Goal: Check status

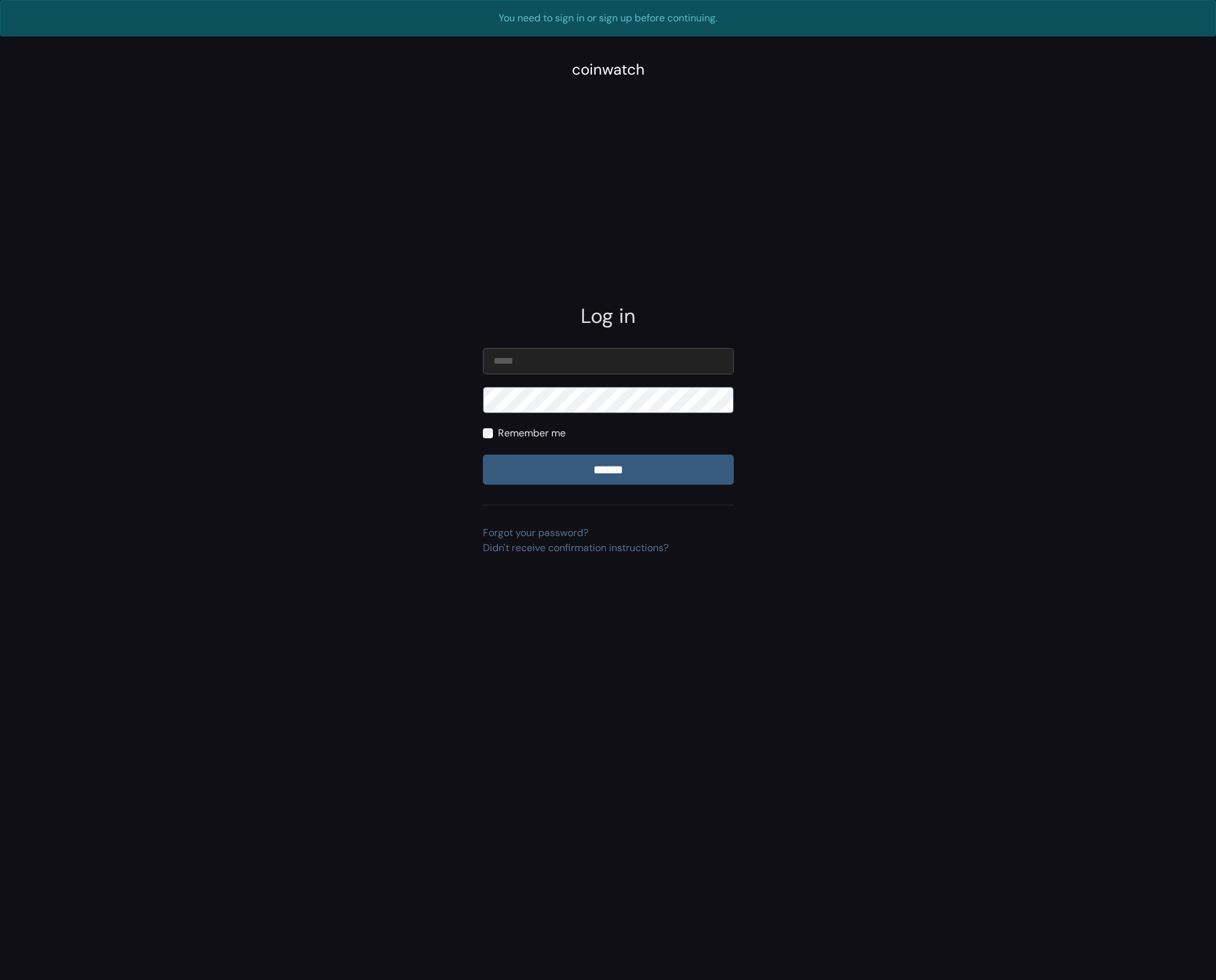
type input "**********"
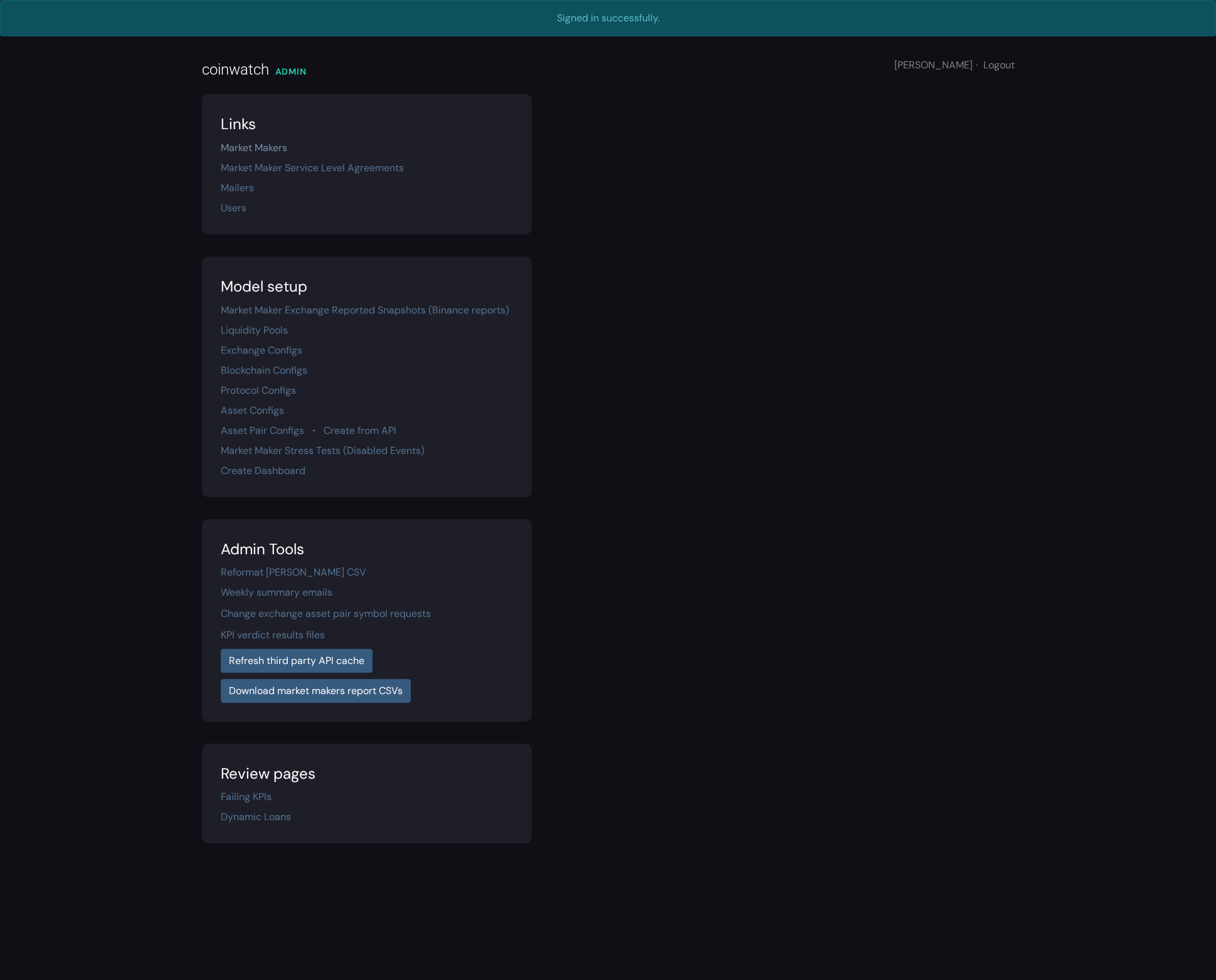
click at [266, 150] on link "Market Makers" at bounding box center [254, 147] width 66 height 13
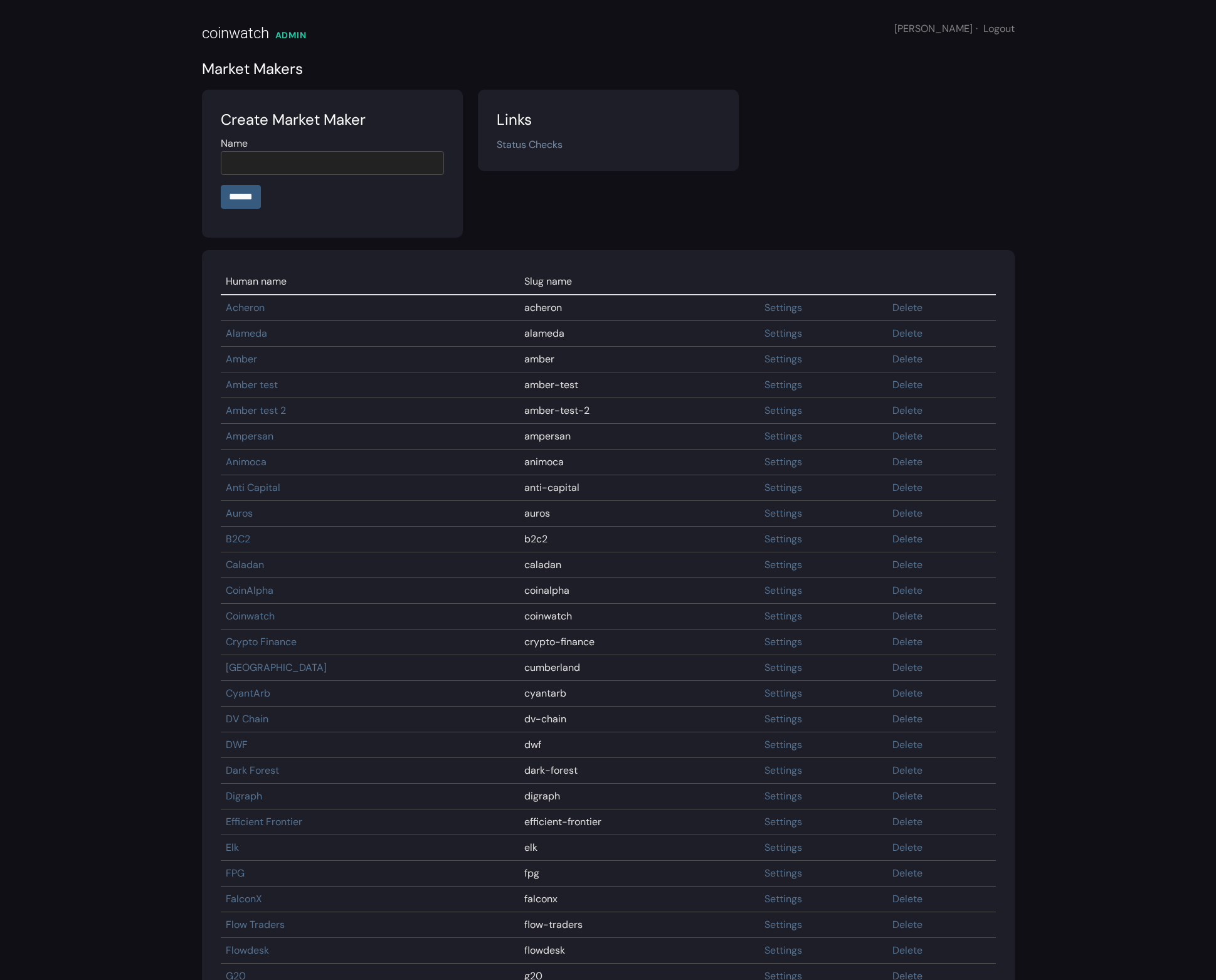
click at [521, 148] on link "Status Checks" at bounding box center [530, 144] width 66 height 13
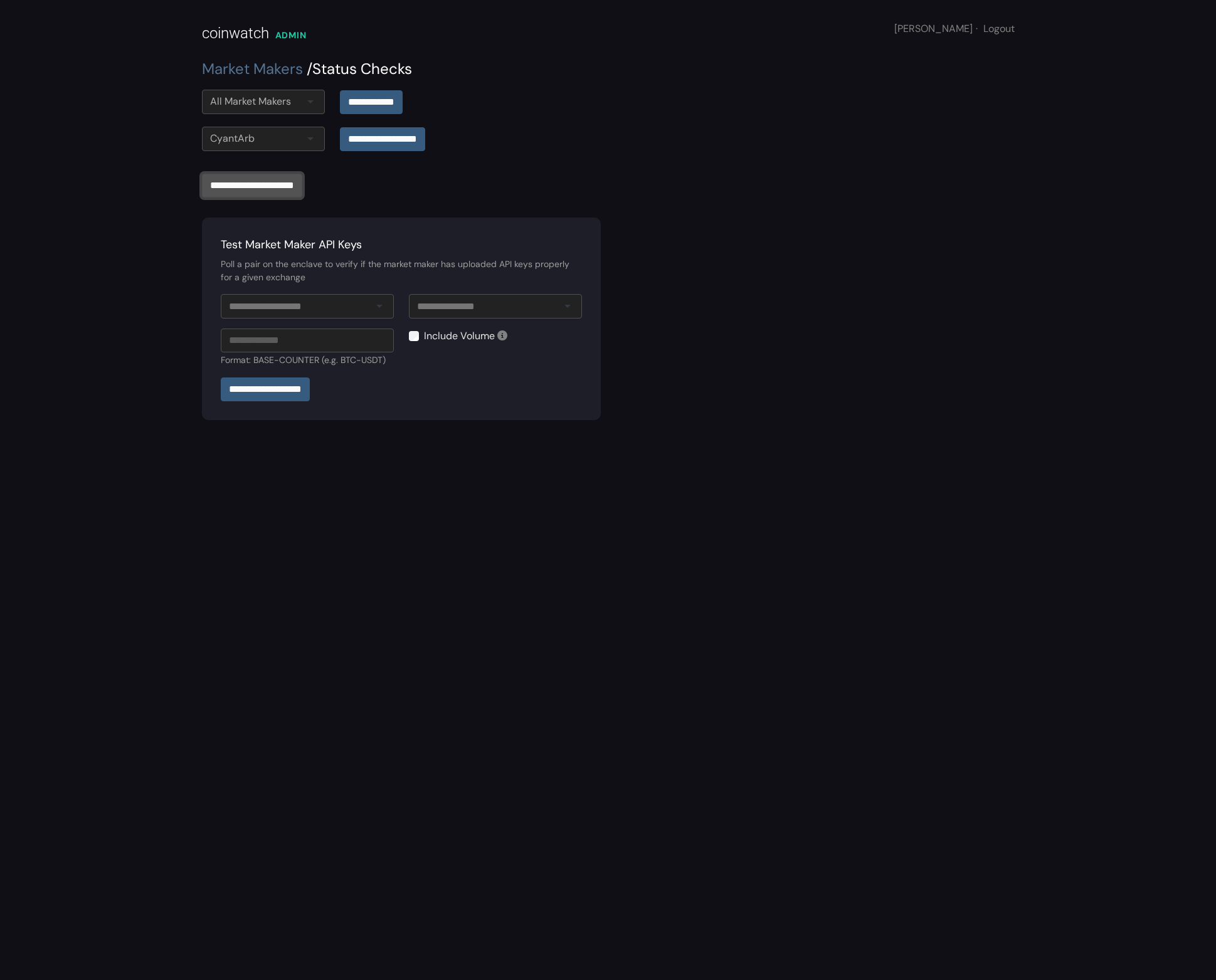
click at [295, 184] on input "**********" at bounding box center [252, 185] width 100 height 24
